Goal: Task Accomplishment & Management: Use online tool/utility

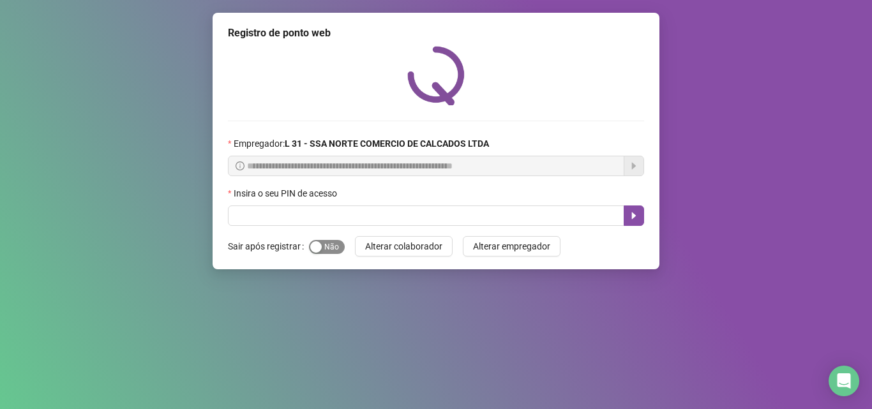
click at [319, 248] on button "Sim Não" at bounding box center [327, 247] width 36 height 14
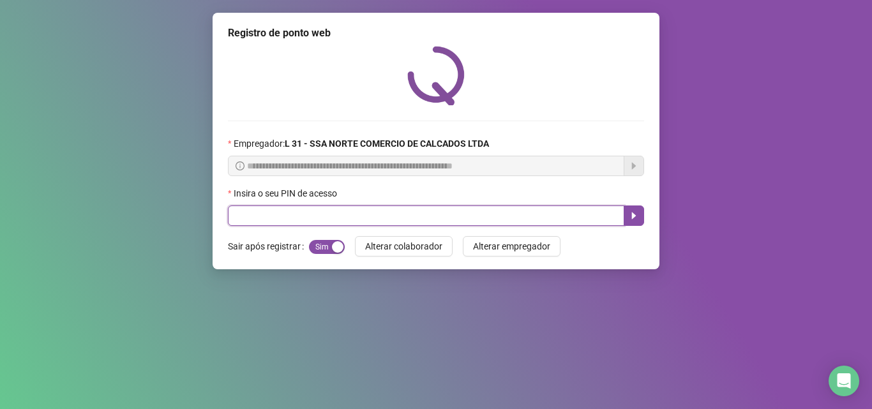
click at [320, 217] on input "text" at bounding box center [426, 215] width 396 height 20
type input "*****"
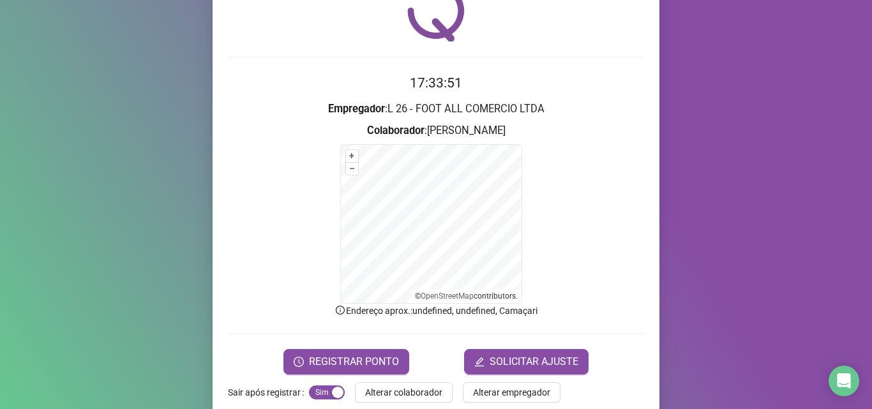
scroll to position [85, 0]
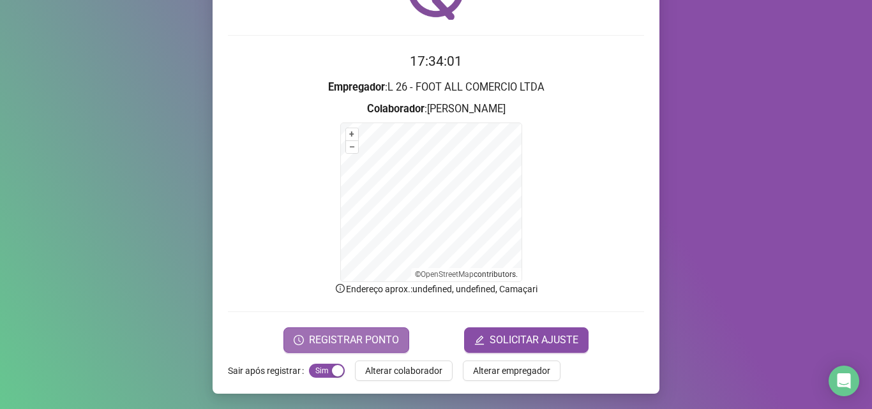
click at [332, 338] on span "REGISTRAR PONTO" at bounding box center [354, 339] width 90 height 15
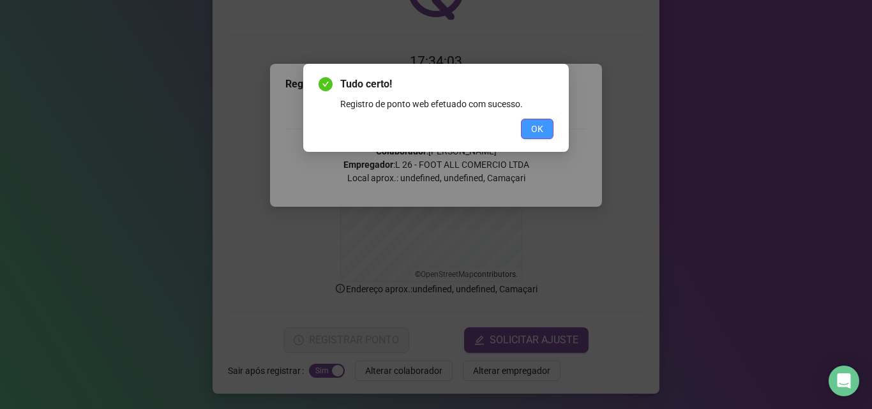
click at [538, 127] on span "OK" at bounding box center [537, 129] width 12 height 14
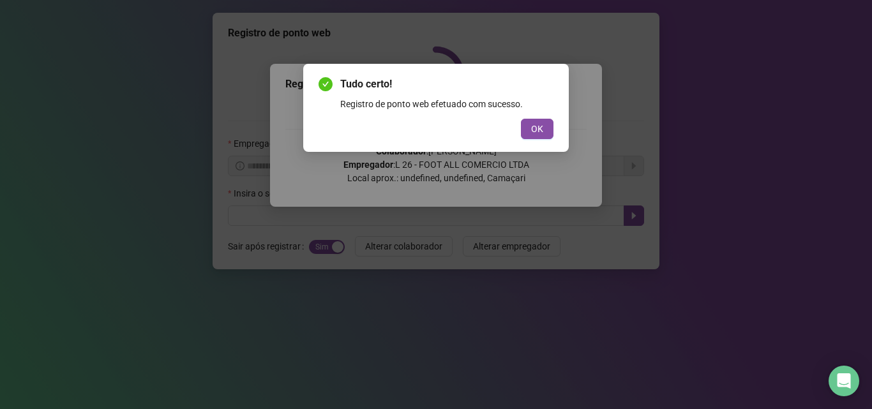
scroll to position [0, 0]
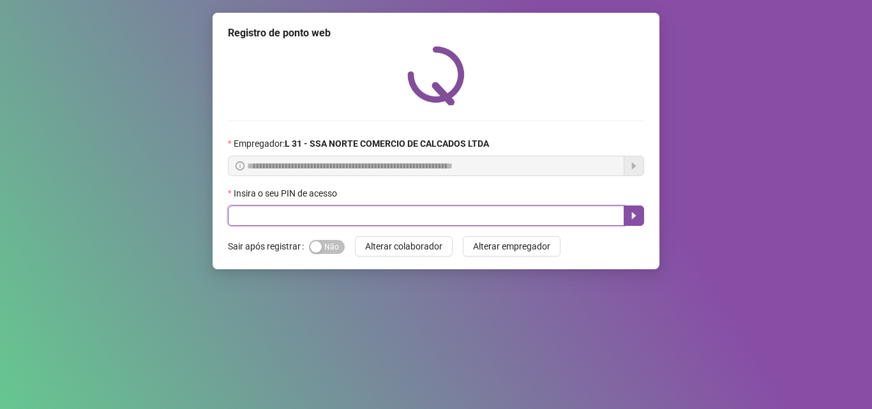
click at [280, 217] on input "text" at bounding box center [426, 215] width 396 height 20
type input "*****"
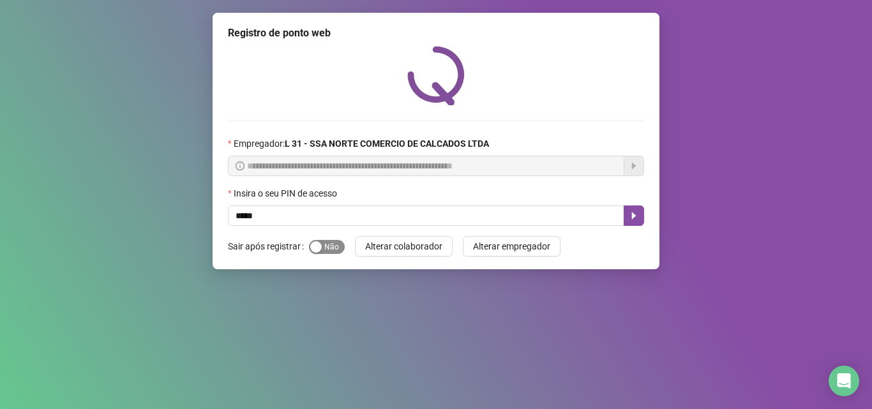
click at [328, 251] on span "Sim Não" at bounding box center [327, 247] width 36 height 14
click at [627, 213] on button "button" at bounding box center [633, 215] width 20 height 20
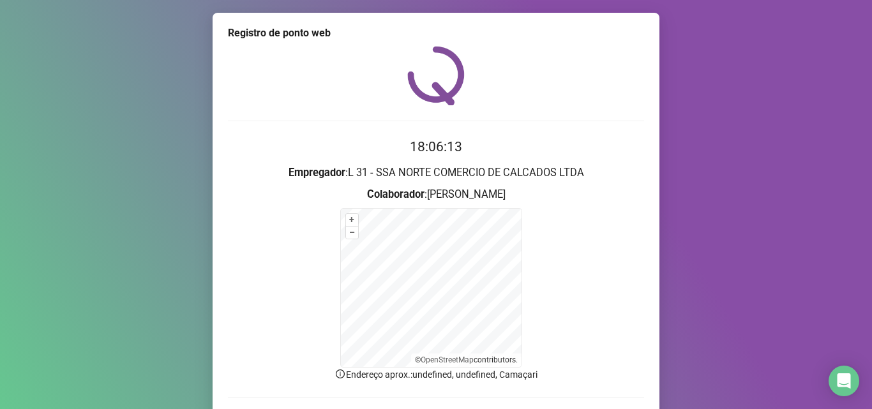
scroll to position [85, 0]
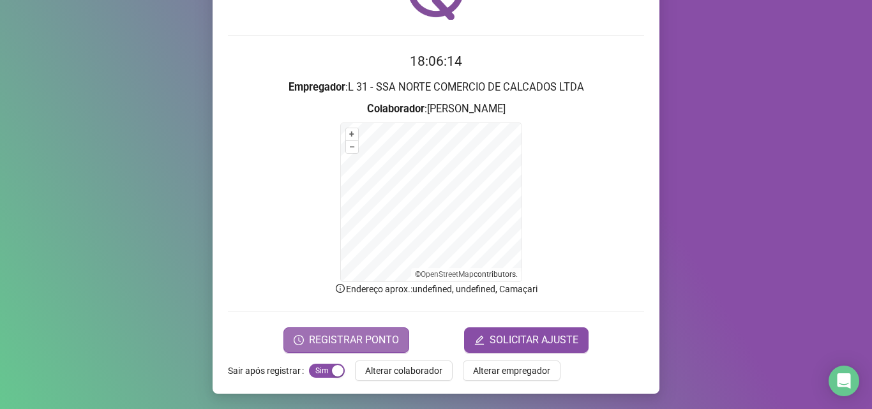
click at [359, 341] on span "REGISTRAR PONTO" at bounding box center [354, 339] width 90 height 15
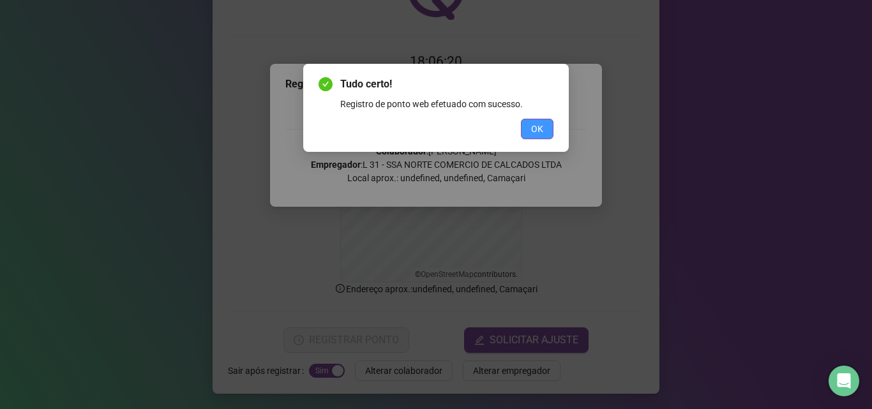
click at [526, 130] on button "OK" at bounding box center [537, 129] width 33 height 20
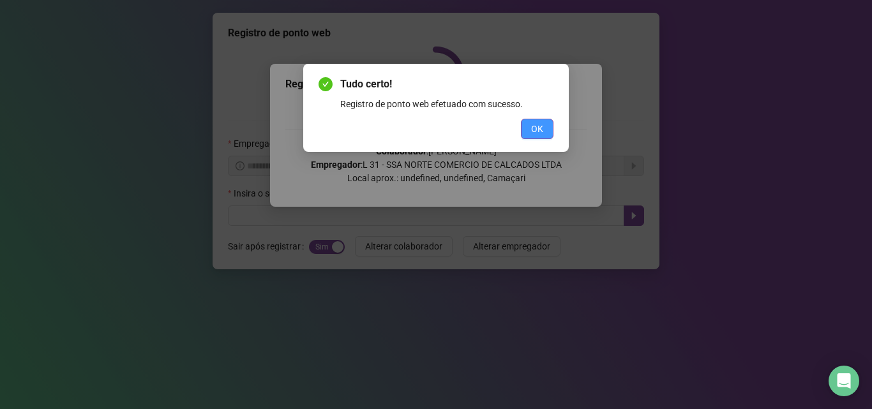
scroll to position [0, 0]
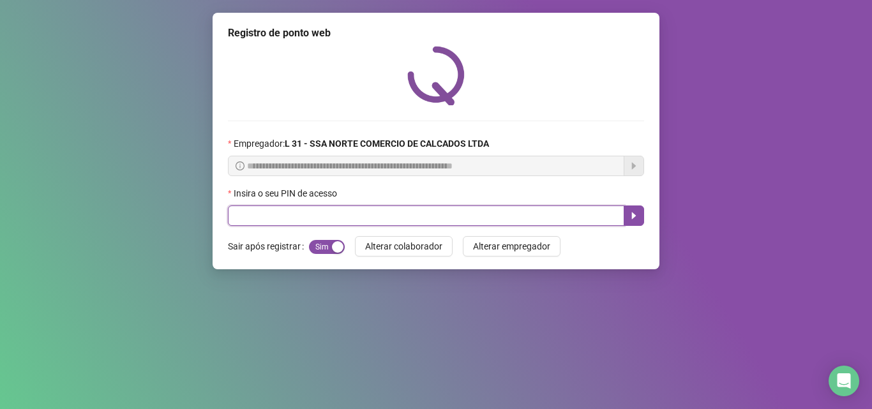
click at [249, 222] on input "text" at bounding box center [426, 215] width 396 height 20
type input "*****"
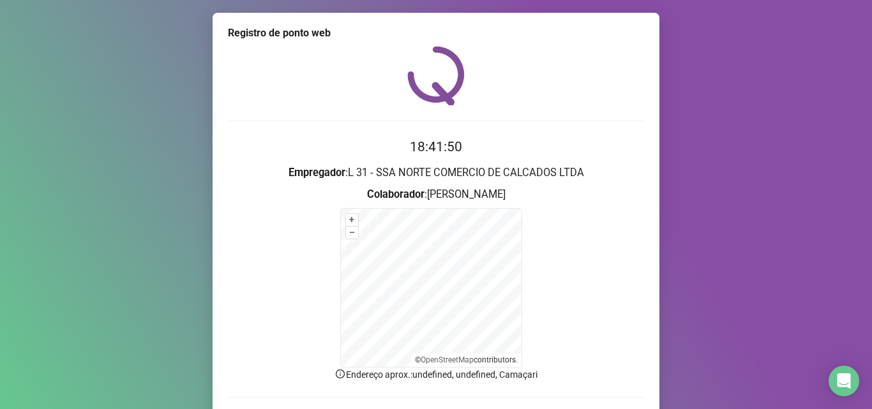
scroll to position [64, 0]
